Goal: Task Accomplishment & Management: Complete application form

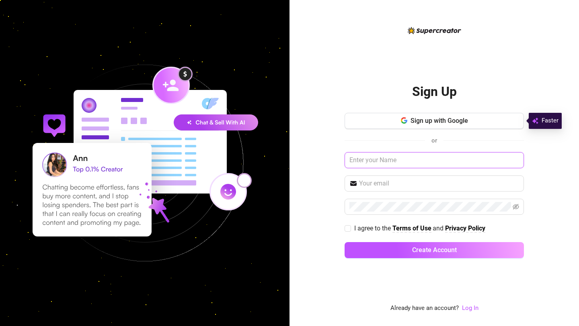
click at [383, 162] on input "text" at bounding box center [433, 160] width 179 height 16
click at [381, 160] on input "text" at bounding box center [433, 160] width 179 height 16
click at [381, 162] on input "FitFaith" at bounding box center [433, 160] width 179 height 16
type input "FitFaith"
click at [377, 187] on input "text" at bounding box center [439, 184] width 160 height 10
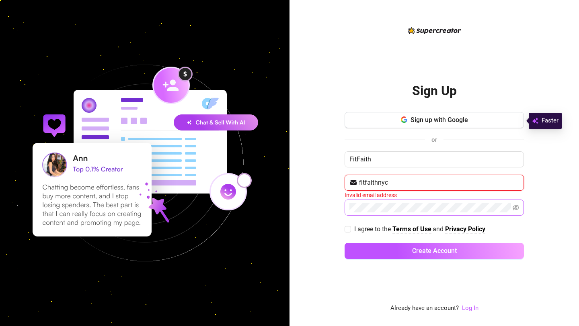
type input "[EMAIL_ADDRESS][DOMAIN_NAME]"
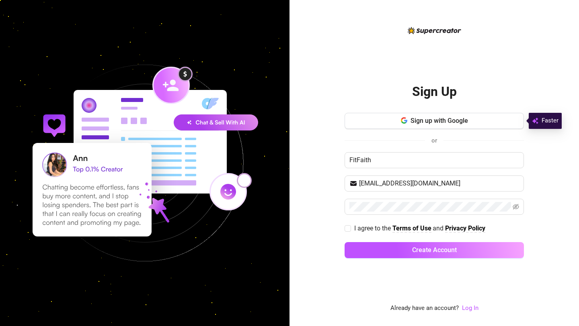
click at [346, 223] on div "I agree to the Terms of Use and Privacy Policy" at bounding box center [433, 228] width 179 height 13
click at [346, 226] on input "I agree to the Terms of Use and Privacy Policy" at bounding box center [347, 228] width 6 height 6
checkbox input "true"
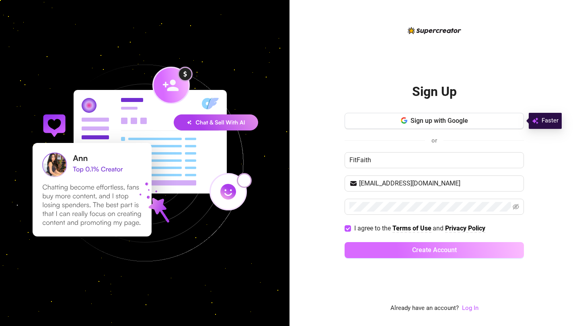
click at [372, 247] on button "Create Account" at bounding box center [433, 250] width 179 height 16
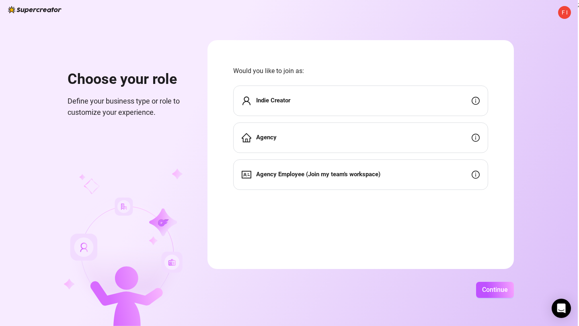
click at [386, 106] on div "Indie Creator" at bounding box center [360, 101] width 255 height 31
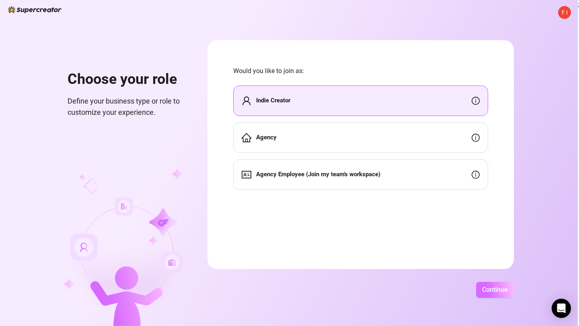
click at [498, 291] on span "Continue" at bounding box center [495, 290] width 26 height 8
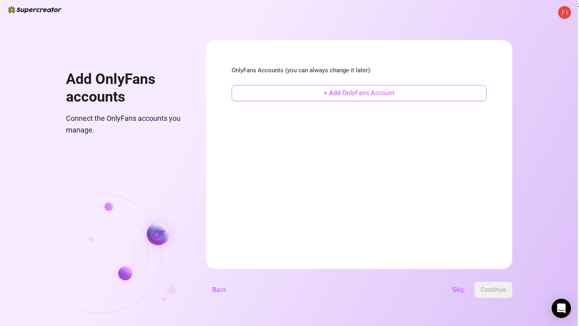
click at [352, 93] on span "+ Add OnlyFans Account" at bounding box center [359, 93] width 71 height 8
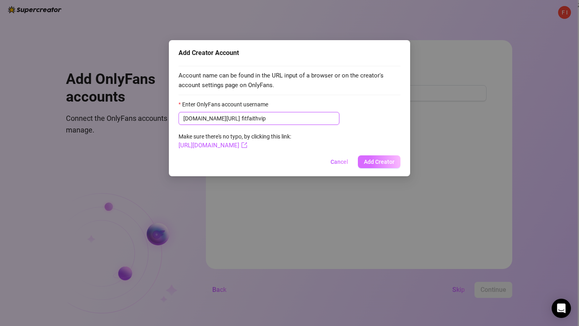
type input "fitfaithvip"
click at [381, 164] on span "Add Creator" at bounding box center [379, 162] width 31 height 6
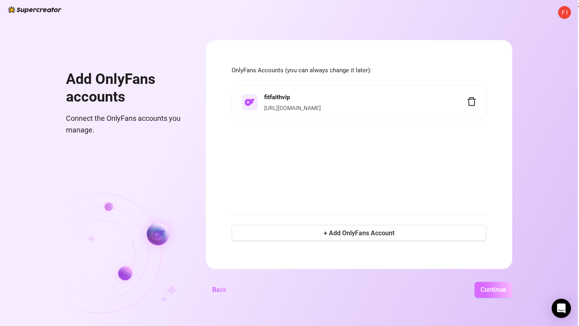
click at [481, 290] on span "Continue" at bounding box center [493, 290] width 26 height 8
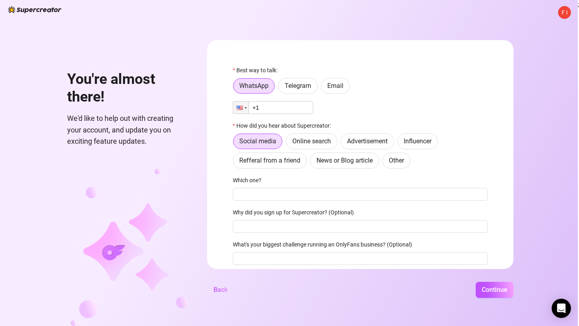
click at [305, 111] on input "+1" at bounding box center [273, 107] width 80 height 13
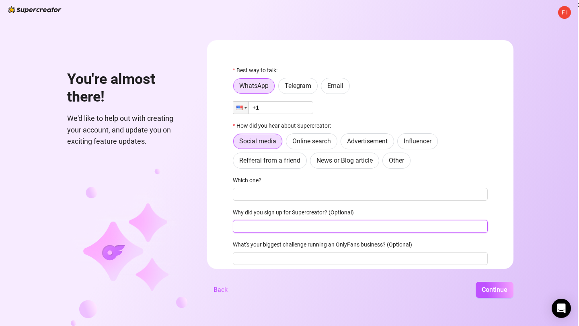
click at [277, 227] on input "Why did you sign up for Supercreator? (Optional)" at bounding box center [360, 226] width 255 height 13
type input "b"
type input "expired subs bot"
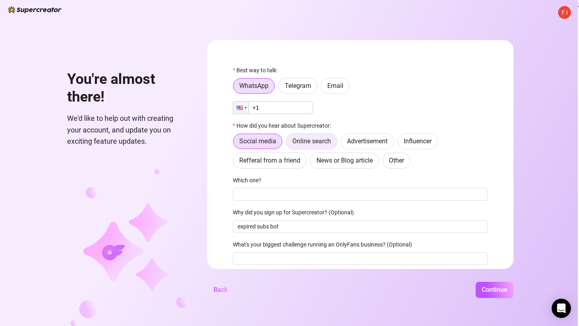
click at [307, 140] on span "Online search" at bounding box center [311, 141] width 39 height 8
click at [288, 143] on input "Online search" at bounding box center [288, 143] width 0 height 0
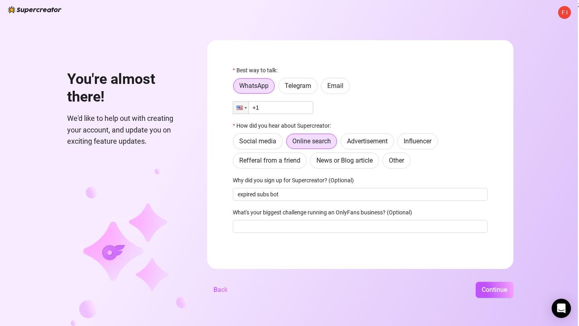
click at [298, 108] on input "+1" at bounding box center [273, 107] width 80 height 13
type input "[PHONE_NUMBER]"
click at [487, 292] on span "Continue" at bounding box center [494, 290] width 26 height 8
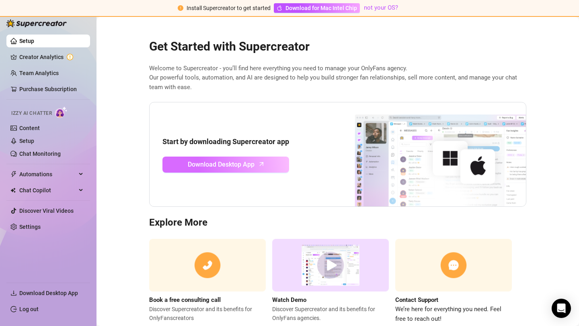
click at [243, 165] on span "Download Desktop App" at bounding box center [221, 165] width 67 height 10
